Goal: Information Seeking & Learning: Compare options

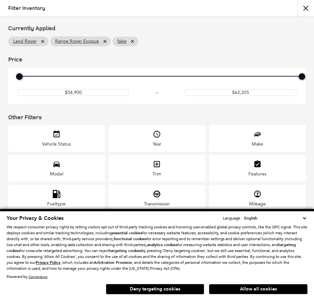
click at [63, 169] on div "Model" at bounding box center [56, 168] width 97 height 27
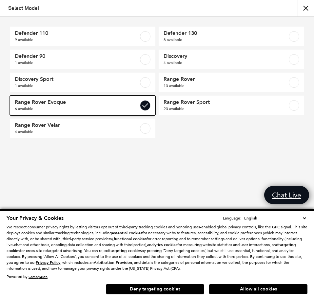
click at [148, 104] on label at bounding box center [145, 105] width 11 height 11
checkbox input "false"
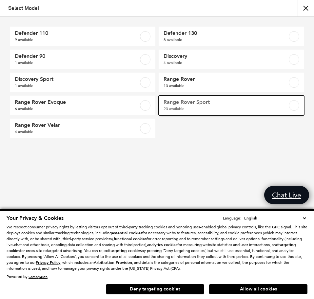
click at [287, 105] on link "Range Rover Sport 23 available" at bounding box center [232, 106] width 146 height 20
checkbox input "true"
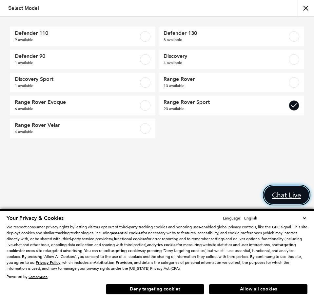
drag, startPoint x: 275, startPoint y: 193, endPoint x: 194, endPoint y: 271, distance: 112.4
click at [239, 289] on button "Allow all cookies" at bounding box center [258, 289] width 98 height 10
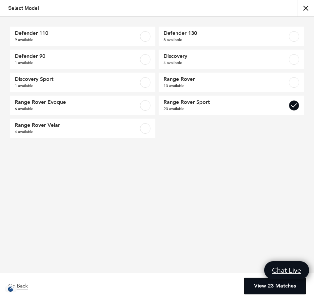
click at [259, 288] on link "View 23 Matches" at bounding box center [276, 286] width 62 height 16
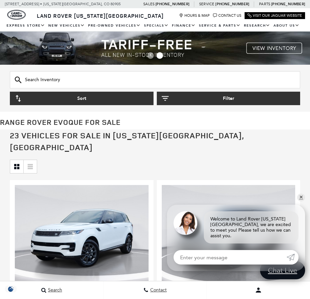
scroll to position [164, 0]
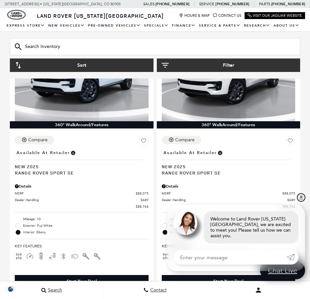
click at [302, 201] on link "✕" at bounding box center [301, 197] width 8 height 8
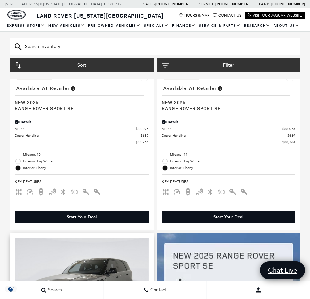
scroll to position [295, 0]
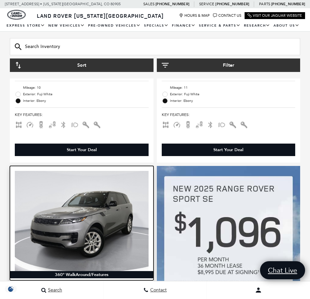
click at [126, 190] on img at bounding box center [82, 221] width 134 height 100
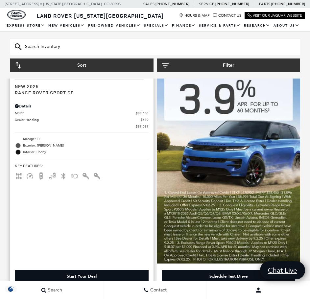
scroll to position [663, 0]
